Goal: Task Accomplishment & Management: Use online tool/utility

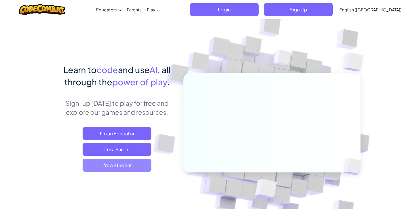
click at [125, 164] on span "I'm a Student" at bounding box center [117, 165] width 69 height 13
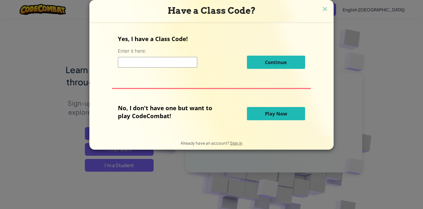
click at [142, 63] on input at bounding box center [157, 62] width 79 height 11
click at [137, 64] on input at bounding box center [157, 62] width 79 height 11
click at [259, 111] on button "Play Now" at bounding box center [276, 113] width 58 height 13
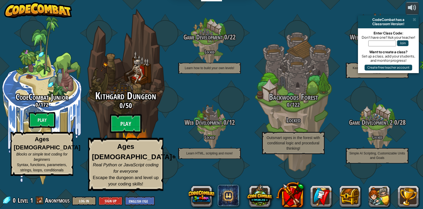
click at [132, 93] on div "Kithgard Dungeon 0 / 50 Play Ages [DEMOGRAPHIC_DATA]+ Real Python or JavaScript…" at bounding box center [125, 100] width 101 height 201
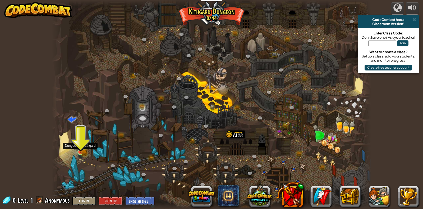
click at [81, 152] on img at bounding box center [81, 144] width 8 height 18
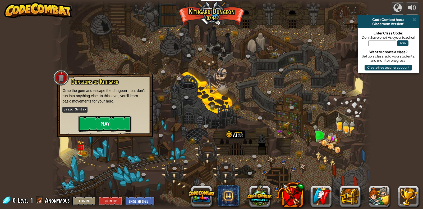
click at [102, 125] on button "Play" at bounding box center [105, 124] width 53 height 16
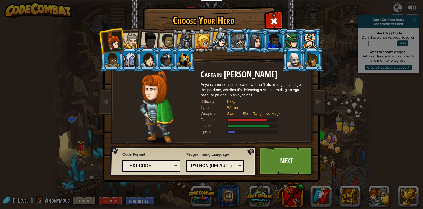
click at [228, 165] on div "Python (Default)" at bounding box center [214, 166] width 46 height 6
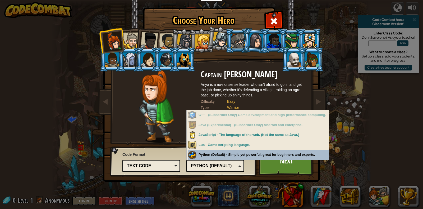
click at [271, 8] on div "Code Format Text code Blocks and code Blocks Blocks (Icons) Text code Blocks - …" at bounding box center [211, 8] width 217 height 0
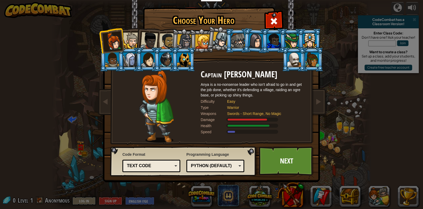
click at [152, 163] on div "Text code" at bounding box center [150, 166] width 46 height 6
click at [277, 160] on link "Next" at bounding box center [286, 160] width 55 height 29
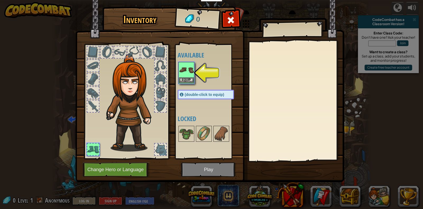
click at [184, 72] on img at bounding box center [186, 69] width 15 height 15
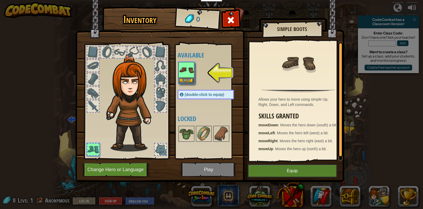
click at [209, 168] on img at bounding box center [209, 86] width 269 height 192
click at [286, 166] on button "Equip" at bounding box center [292, 170] width 89 height 13
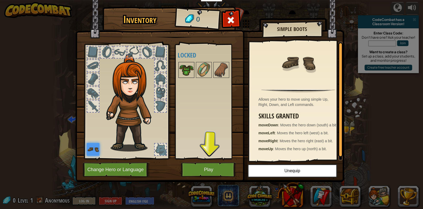
click at [187, 74] on img at bounding box center [186, 69] width 15 height 15
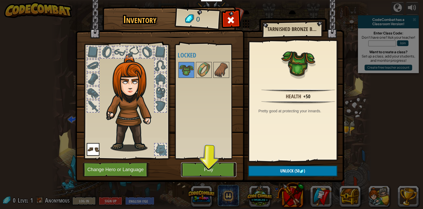
click at [206, 172] on button "Play" at bounding box center [208, 169] width 55 height 15
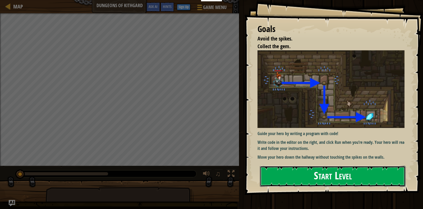
click at [315, 178] on button "Start Level" at bounding box center [333, 176] width 146 height 21
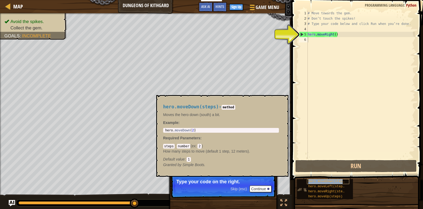
click at [322, 182] on span "hero.moveDown(steps)" at bounding box center [328, 181] width 38 height 4
type textarea "hero.moveDown(steps)"
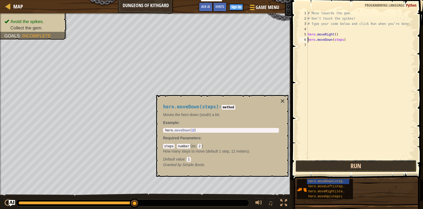
click at [334, 169] on button "Run" at bounding box center [356, 166] width 121 height 12
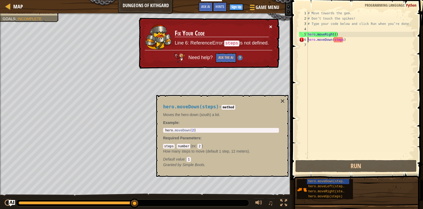
click at [272, 27] on button "×" at bounding box center [270, 27] width 3 height 6
